Goal: Task Accomplishment & Management: Use online tool/utility

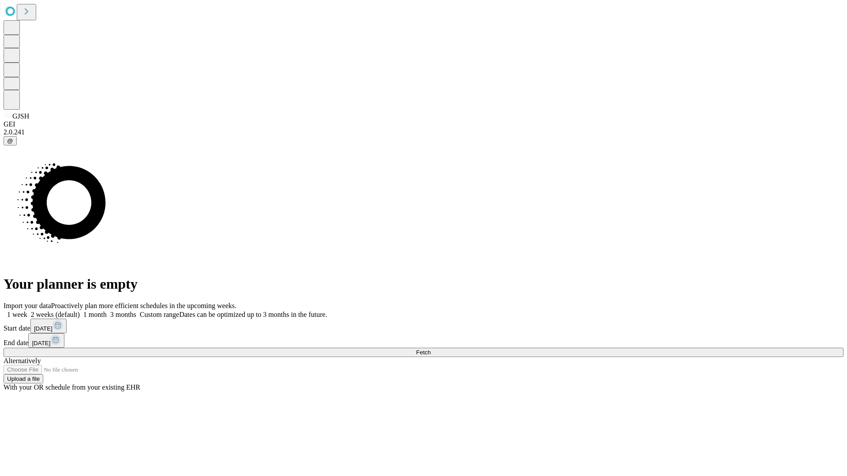
click at [431, 349] on span "Fetch" at bounding box center [423, 352] width 15 height 7
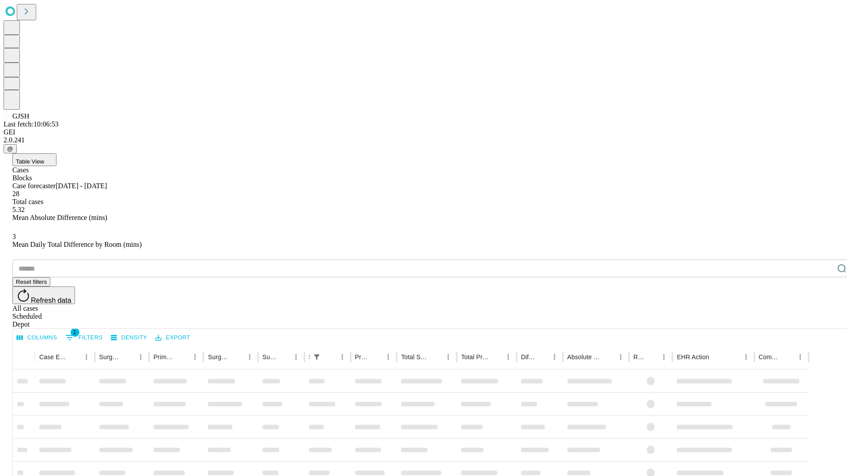
click at [824, 321] on div "Depot" at bounding box center [432, 325] width 840 height 8
